Goal: Task Accomplishment & Management: Complete application form

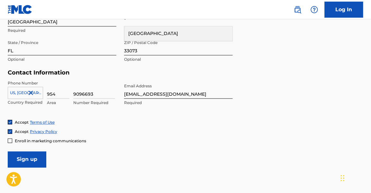
click at [27, 161] on input "Sign up" at bounding box center [27, 160] width 39 height 16
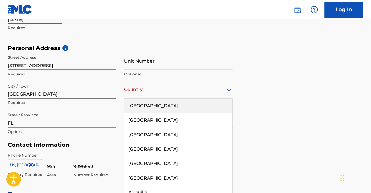
scroll to position [198, 0]
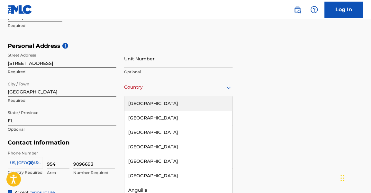
click at [159, 96] on div "Country" at bounding box center [178, 88] width 109 height 18
click at [152, 104] on div "[GEOGRAPHIC_DATA]" at bounding box center [179, 104] width 108 height 14
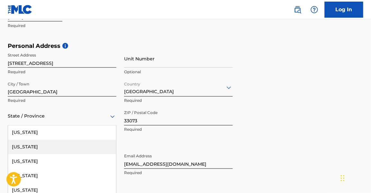
click at [97, 119] on div "57 results available. Use Up and Down to choose options, press Enter to select …" at bounding box center [62, 117] width 109 height 18
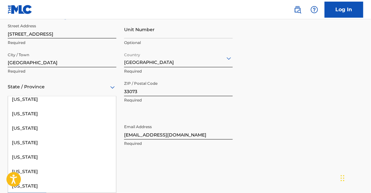
scroll to position [123, 0]
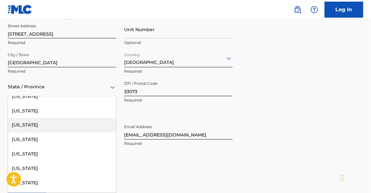
click at [89, 127] on div "[US_STATE]" at bounding box center [62, 125] width 108 height 14
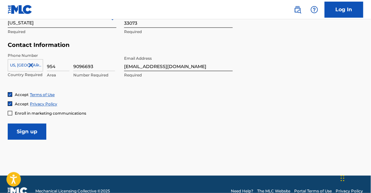
scroll to position [301, 0]
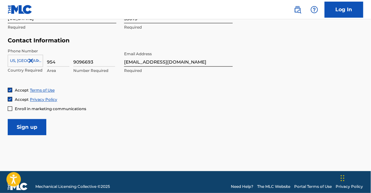
click at [24, 126] on input "Sign up" at bounding box center [27, 127] width 39 height 16
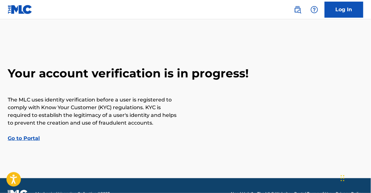
click at [352, 162] on main "Your account verification is in progress! The MLC uses identity verification be…" at bounding box center [185, 98] width 371 height 159
click at [337, 16] on link "Log In" at bounding box center [344, 10] width 39 height 16
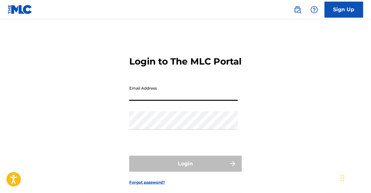
click at [142, 101] on input "Email Address" at bounding box center [183, 92] width 109 height 18
type input "[EMAIL_ADDRESS][DOMAIN_NAME]"
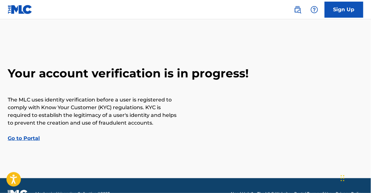
click at [328, 52] on main "Your account verification is in progress! The MLC uses identity verification be…" at bounding box center [185, 98] width 371 height 159
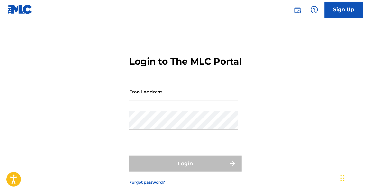
click at [157, 101] on input "Email Address" at bounding box center [183, 92] width 109 height 18
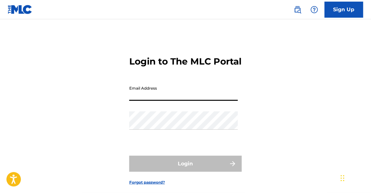
type input "[EMAIL_ADDRESS][DOMAIN_NAME]"
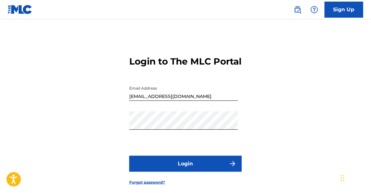
click at [150, 172] on button "Login" at bounding box center [185, 164] width 113 height 16
click at [143, 172] on button "Login" at bounding box center [185, 164] width 113 height 16
click at [156, 172] on button "Login" at bounding box center [185, 164] width 113 height 16
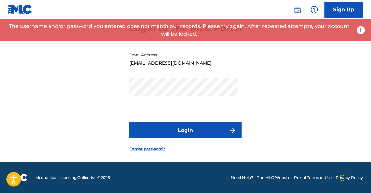
scroll to position [43, 0]
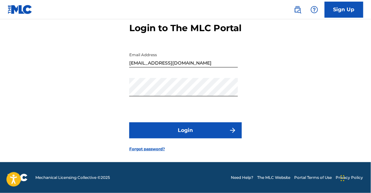
click at [140, 152] on link "Forgot password?" at bounding box center [147, 149] width 36 height 6
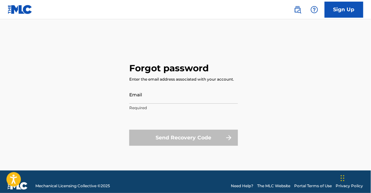
click at [158, 102] on input "Email" at bounding box center [183, 95] width 109 height 18
type input "[EMAIL_ADDRESS][DOMAIN_NAME]"
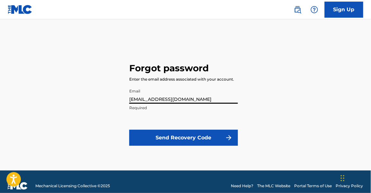
click at [181, 136] on button "Send Recovery Code" at bounding box center [183, 138] width 109 height 16
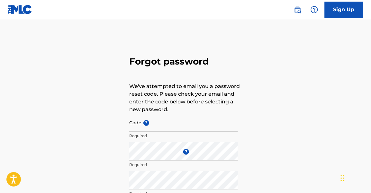
click at [142, 122] on span "?" at bounding box center [146, 123] width 8 height 6
click at [142, 122] on input "Code ?" at bounding box center [183, 123] width 109 height 18
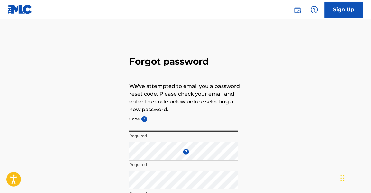
click at [137, 129] on input "Code ?" at bounding box center [183, 123] width 109 height 18
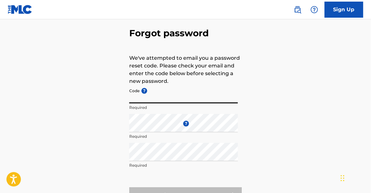
scroll to position [28, 0]
paste input "FP_dbed2aa7d7842d7cfcf4ed37daa1"
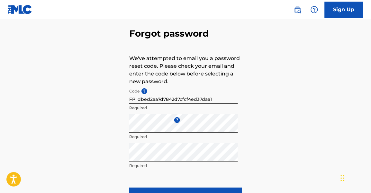
click at [137, 190] on button "Confirm Password Reset" at bounding box center [185, 196] width 113 height 16
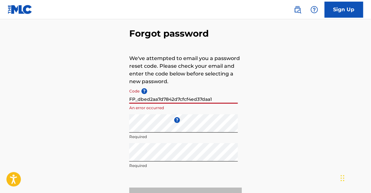
click at [138, 101] on input "FP_dbed2aa7d7842d7cfcf4ed37daa1" at bounding box center [183, 95] width 109 height 18
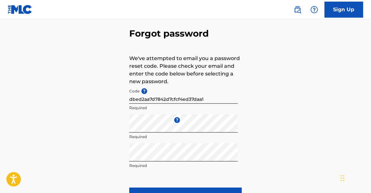
click at [137, 189] on button "Confirm Password Reset" at bounding box center [185, 196] width 113 height 16
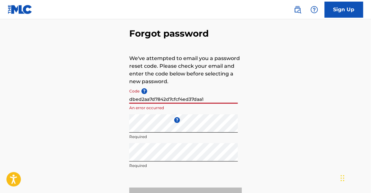
drag, startPoint x: 210, startPoint y: 100, endPoint x: 118, endPoint y: 116, distance: 93.7
click at [118, 116] on div "Forgot password We've attempted to email you a password reset code. Please chec…" at bounding box center [185, 114] width 371 height 215
paste input "FP_47c51a3a32db6a6498cd9822b722"
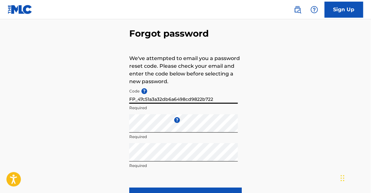
type input "FP_47c51a3a32db6a6498cd9822b722"
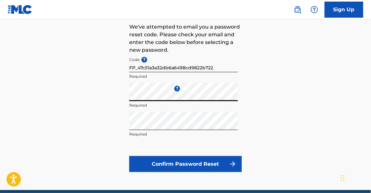
scroll to position [65, 0]
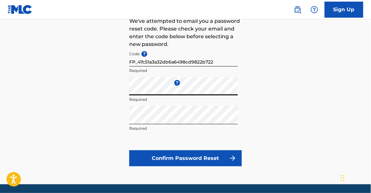
click at [155, 162] on button "Confirm Password Reset" at bounding box center [185, 159] width 113 height 16
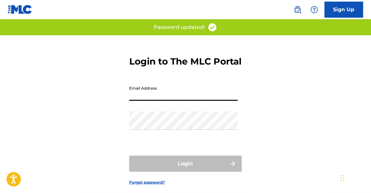
click at [188, 101] on input "Email Address" at bounding box center [183, 92] width 109 height 18
type input "[EMAIL_ADDRESS][DOMAIN_NAME]"
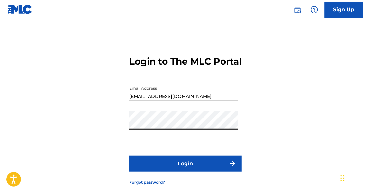
click at [129, 156] on button "Login" at bounding box center [185, 164] width 113 height 16
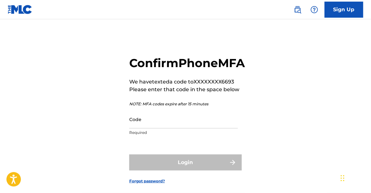
click at [147, 129] on input "Code" at bounding box center [183, 119] width 109 height 18
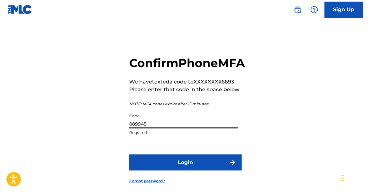
type input "089945"
click at [146, 171] on button "Login" at bounding box center [185, 163] width 113 height 16
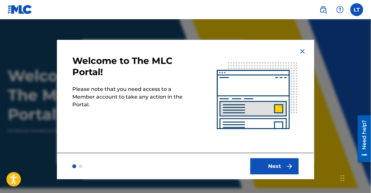
click at [284, 172] on button "Next" at bounding box center [275, 167] width 48 height 16
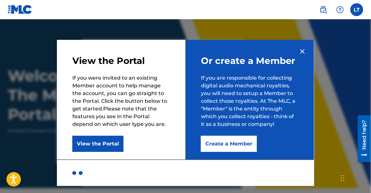
click at [371, 47] on div at bounding box center [185, 115] width 371 height 193
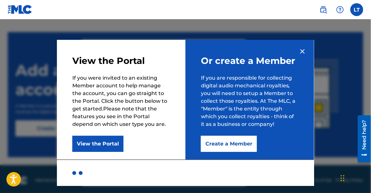
scroll to position [175, 0]
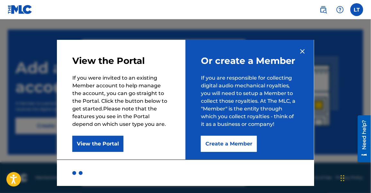
click at [342, 182] on div "Widget de chat" at bounding box center [355, 178] width 32 height 31
click at [344, 178] on div "Widget de chat" at bounding box center [353, 178] width 32 height 31
click at [342, 179] on div "Widget de chat" at bounding box center [353, 178] width 32 height 31
click at [342, 179] on div "Widget de chat" at bounding box center [351, 178] width 32 height 31
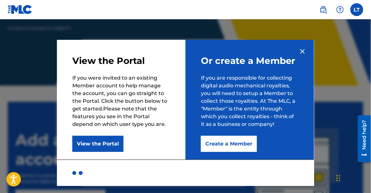
scroll to position [100, 0]
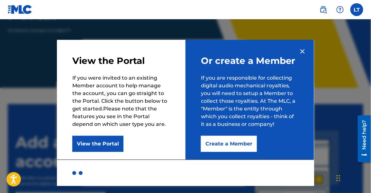
click at [303, 54] on img at bounding box center [303, 52] width 8 height 8
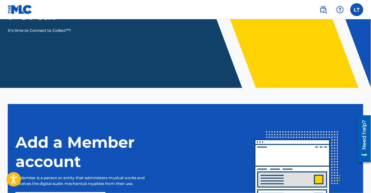
click at [310, 147] on img at bounding box center [297, 167] width 118 height 118
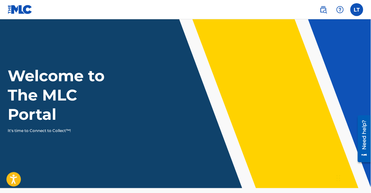
click at [354, 10] on label at bounding box center [357, 9] width 13 height 13
click at [357, 10] on input "LT Ligimar Torrealba ligimartorrealba12@gmail.com Notification Preferences Prof…" at bounding box center [357, 10] width 0 height 0
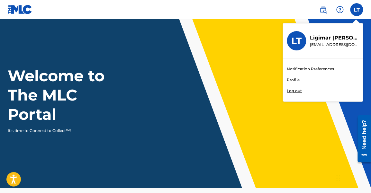
click at [294, 81] on link "Profile" at bounding box center [293, 80] width 13 height 6
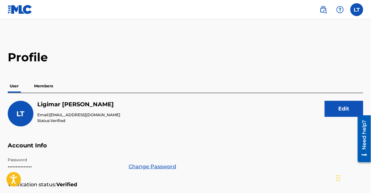
click at [50, 83] on p "Members" at bounding box center [43, 87] width 23 height 14
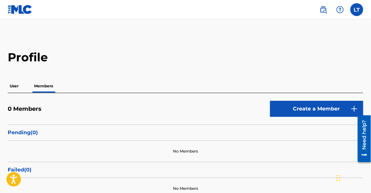
click at [364, 11] on div "LT LT Ligimar Torrealba ligimartorrealba12@gmail.com Notification Preferences P…" at bounding box center [339, 9] width 50 height 13
click at [359, 12] on label at bounding box center [357, 9] width 13 height 13
click at [357, 10] on input "LT Ligimar Torrealba ligimartorrealba12@gmail.com Notification Preferences Prof…" at bounding box center [357, 10] width 0 height 0
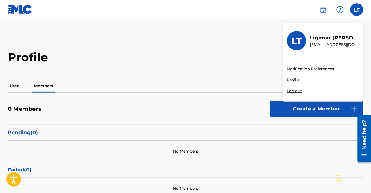
click at [292, 70] on link "Notification Preferences" at bounding box center [310, 69] width 47 height 6
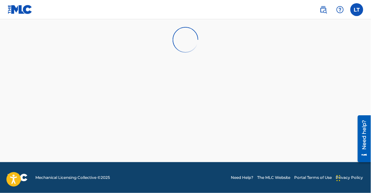
click at [354, 12] on label at bounding box center [357, 9] width 13 height 13
click at [357, 10] on input "LT Ligimar Torrealba ligimartorrealba12@gmail.com Notification Preferences Prof…" at bounding box center [357, 10] width 0 height 0
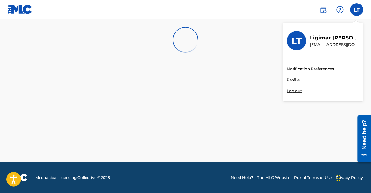
click at [290, 69] on link "Notification Preferences" at bounding box center [310, 69] width 47 height 6
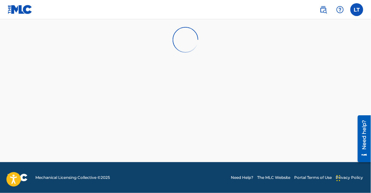
click at [353, 13] on label at bounding box center [357, 9] width 13 height 13
click at [357, 10] on input "LT Ligimar Torrealba ligimartorrealba12@gmail.com Notification Preferences Prof…" at bounding box center [357, 10] width 0 height 0
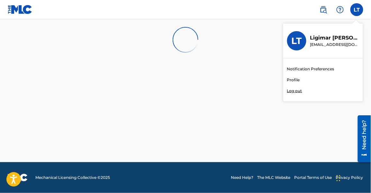
click at [297, 80] on link "Profile" at bounding box center [293, 80] width 13 height 6
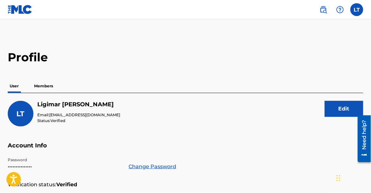
click at [11, 7] on img at bounding box center [20, 9] width 25 height 9
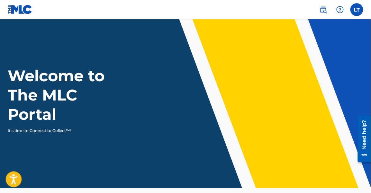
click at [21, 179] on button "Open accessiBe: accessibility options, statement and help" at bounding box center [14, 180] width 16 height 16
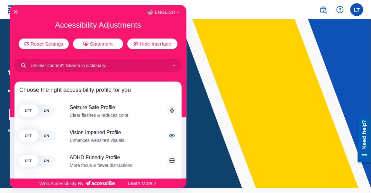
click at [187, 30] on div at bounding box center [185, 96] width 371 height 193
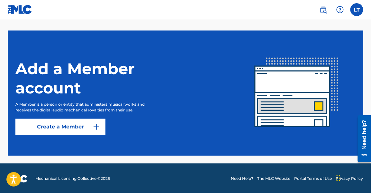
scroll to position [175, 0]
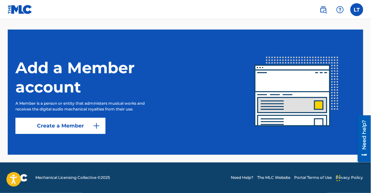
click at [47, 129] on link "Create a Member" at bounding box center [60, 126] width 90 height 16
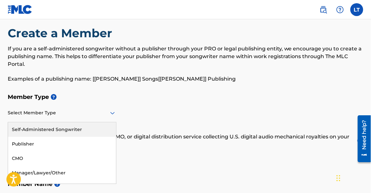
click at [68, 123] on div "5 results available. Use Up and Down to choose options, press Enter to select t…" at bounding box center [62, 113] width 109 height 18
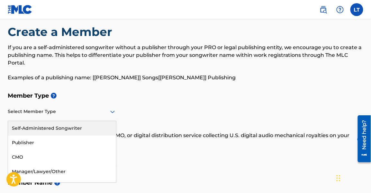
scroll to position [11, 0]
click at [60, 130] on div "Self-Administered Songwriter" at bounding box center [62, 128] width 108 height 14
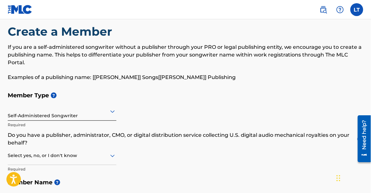
scroll to position [26, 0]
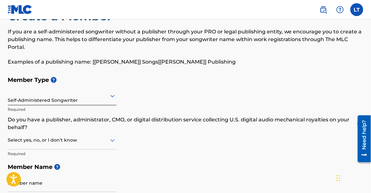
click at [48, 150] on div "Select yes, no, or I don't know" at bounding box center [62, 141] width 109 height 18
click at [89, 175] on div "No" at bounding box center [62, 171] width 108 height 14
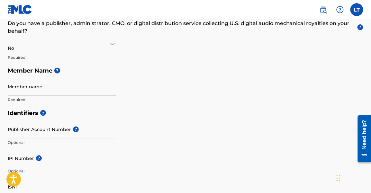
scroll to position [123, 0]
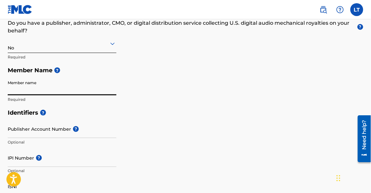
click at [41, 89] on input "Member name" at bounding box center [62, 86] width 109 height 18
type input "Ligimar Torrealba"
type input "[STREET_ADDRESS]"
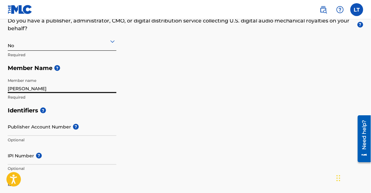
scroll to position [130, 0]
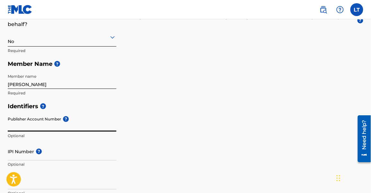
click at [36, 127] on input "Publisher Account Number ?" at bounding box center [62, 123] width 109 height 18
